Goal: Task Accomplishment & Management: Manage account settings

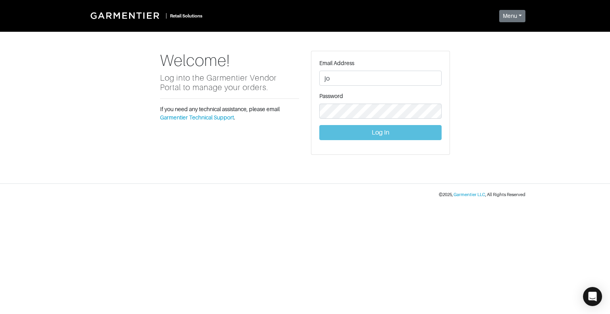
type input "[PERSON_NAME][EMAIL_ADDRESS][DOMAIN_NAME]"
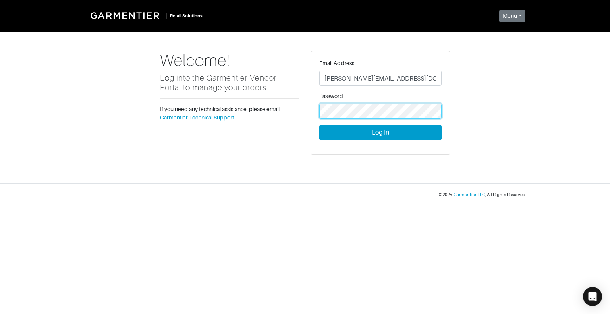
click at [319, 125] on button "Log In" at bounding box center [380, 132] width 122 height 15
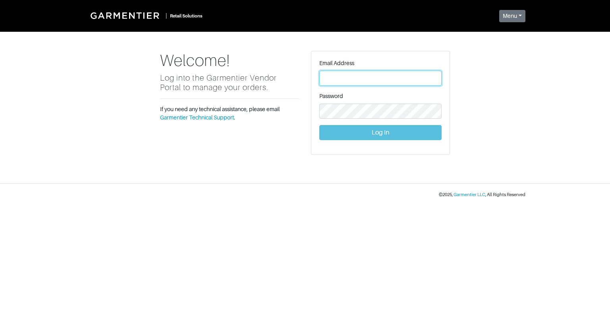
click at [333, 77] on input "text" at bounding box center [380, 78] width 122 height 15
